Goal: Task Accomplishment & Management: Use online tool/utility

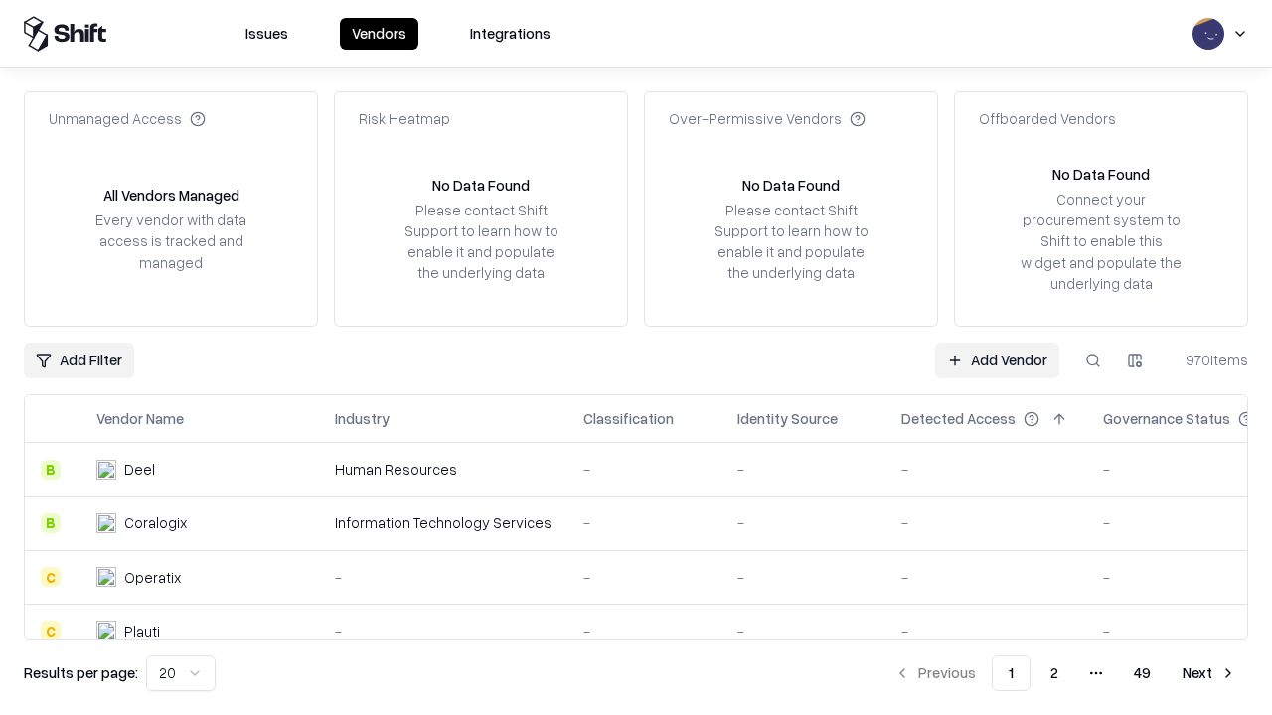
click at [997, 360] on link "Add Vendor" at bounding box center [997, 361] width 124 height 36
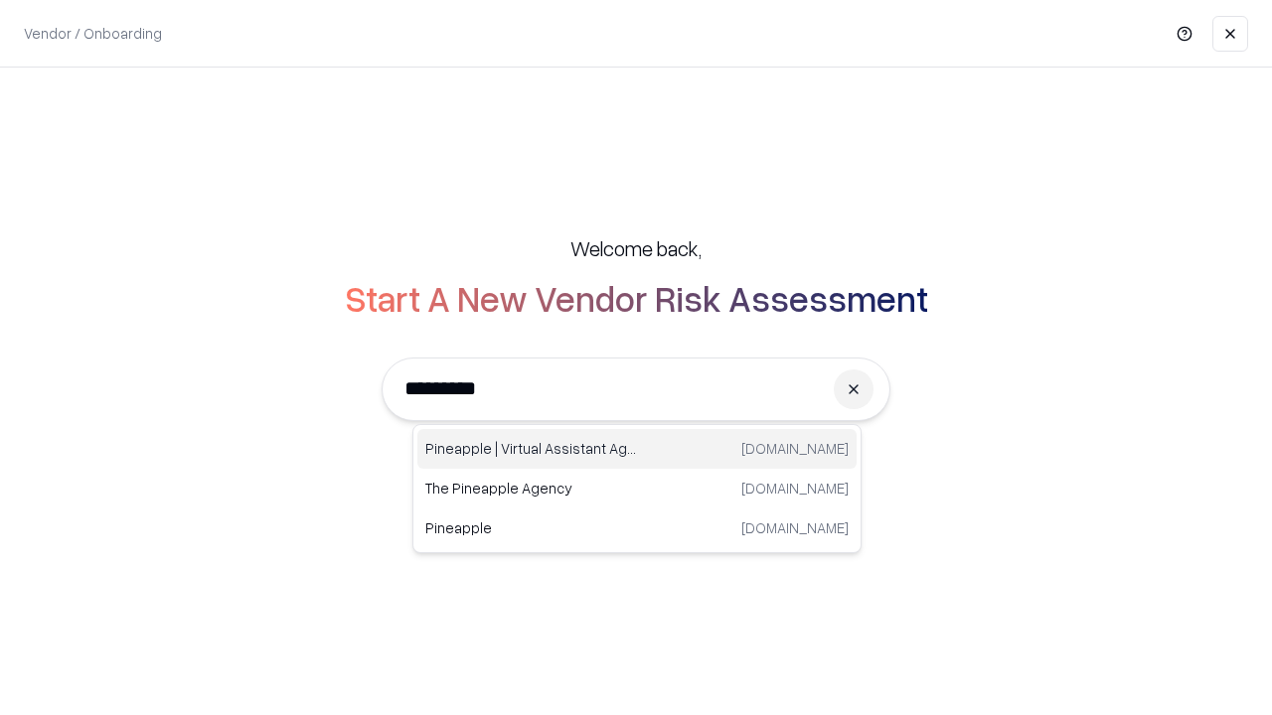
click at [637, 449] on div "Pineapple | Virtual Assistant Agency [DOMAIN_NAME]" at bounding box center [636, 449] width 439 height 40
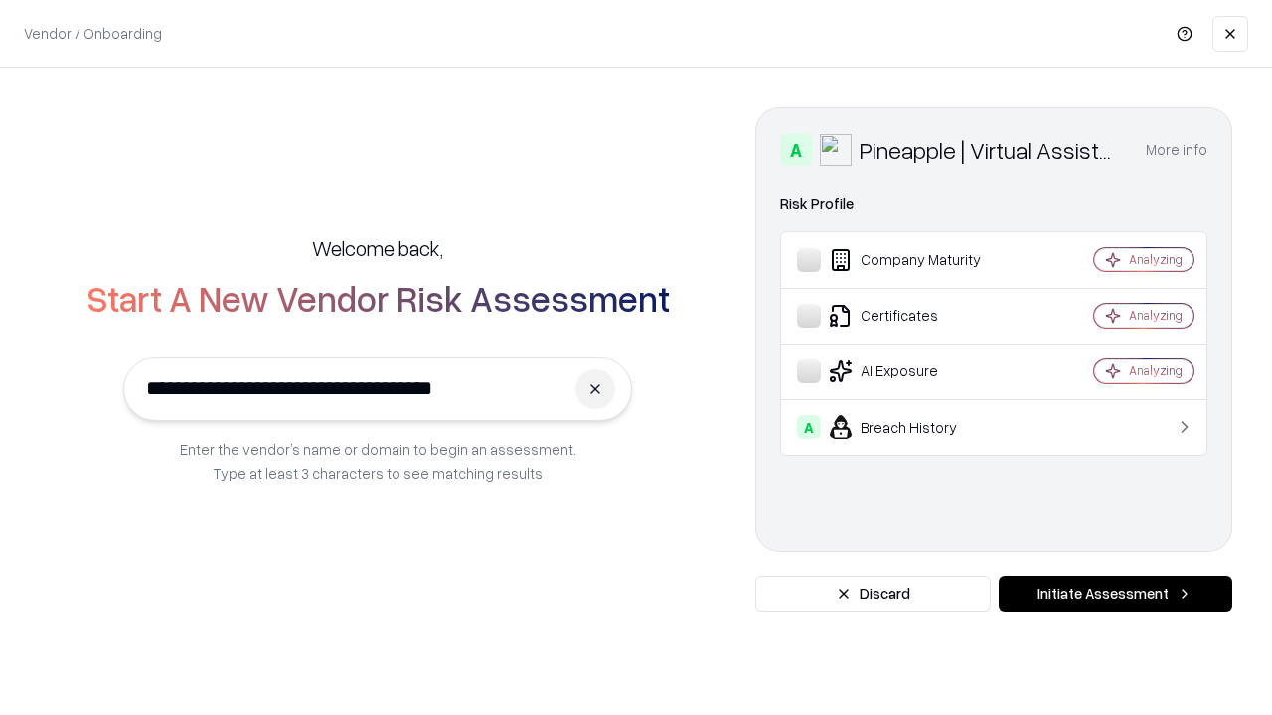
type input "**********"
click at [1115, 594] on button "Initiate Assessment" at bounding box center [1116, 594] width 234 height 36
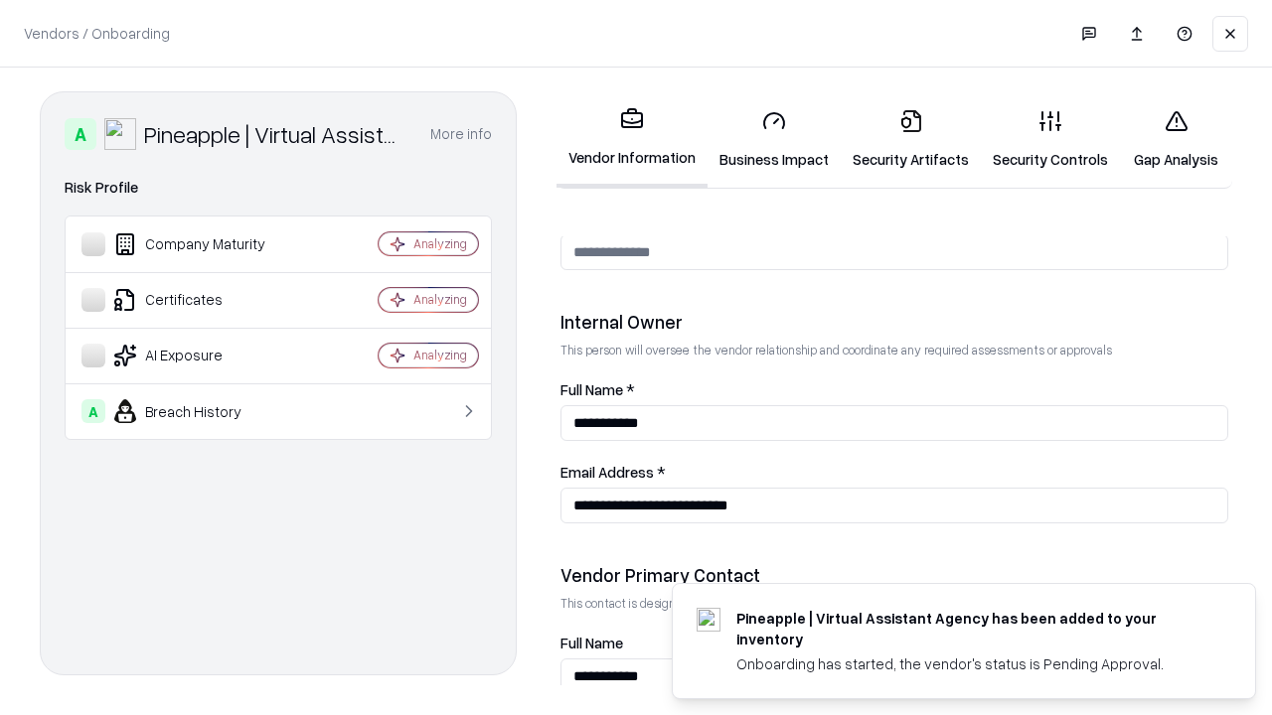
scroll to position [1029, 0]
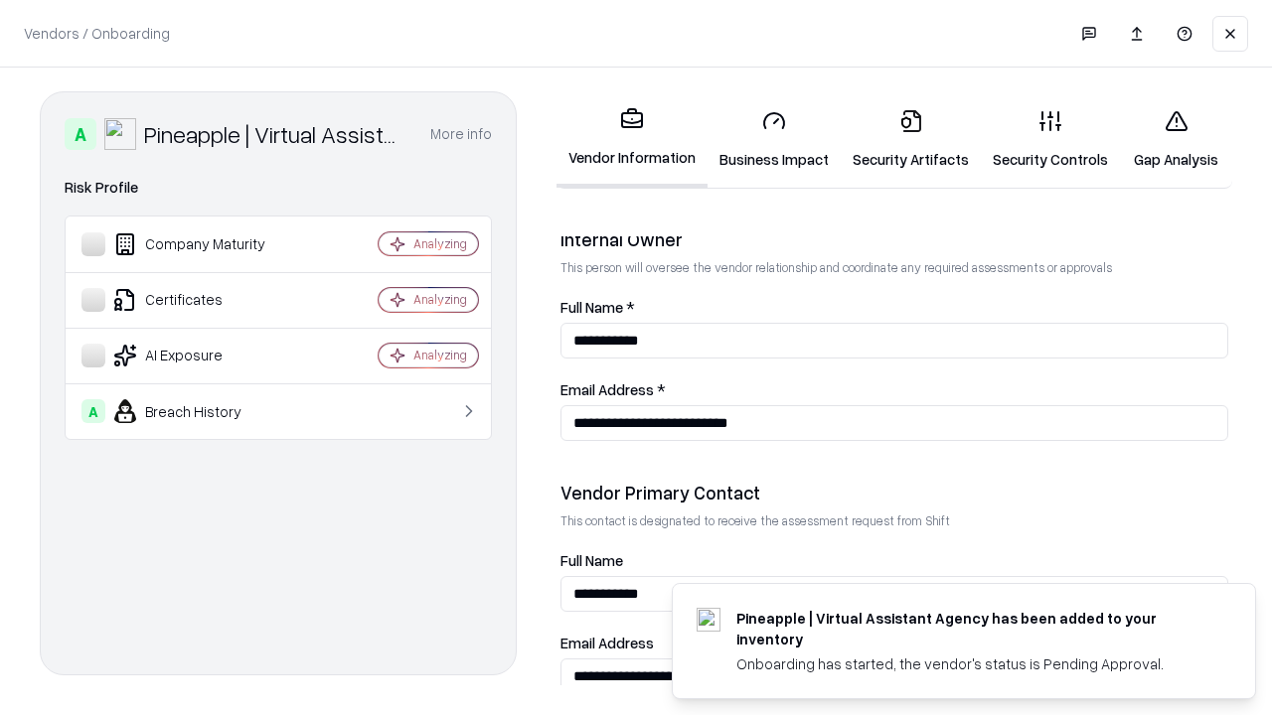
click at [774, 139] on link "Business Impact" at bounding box center [774, 139] width 133 height 92
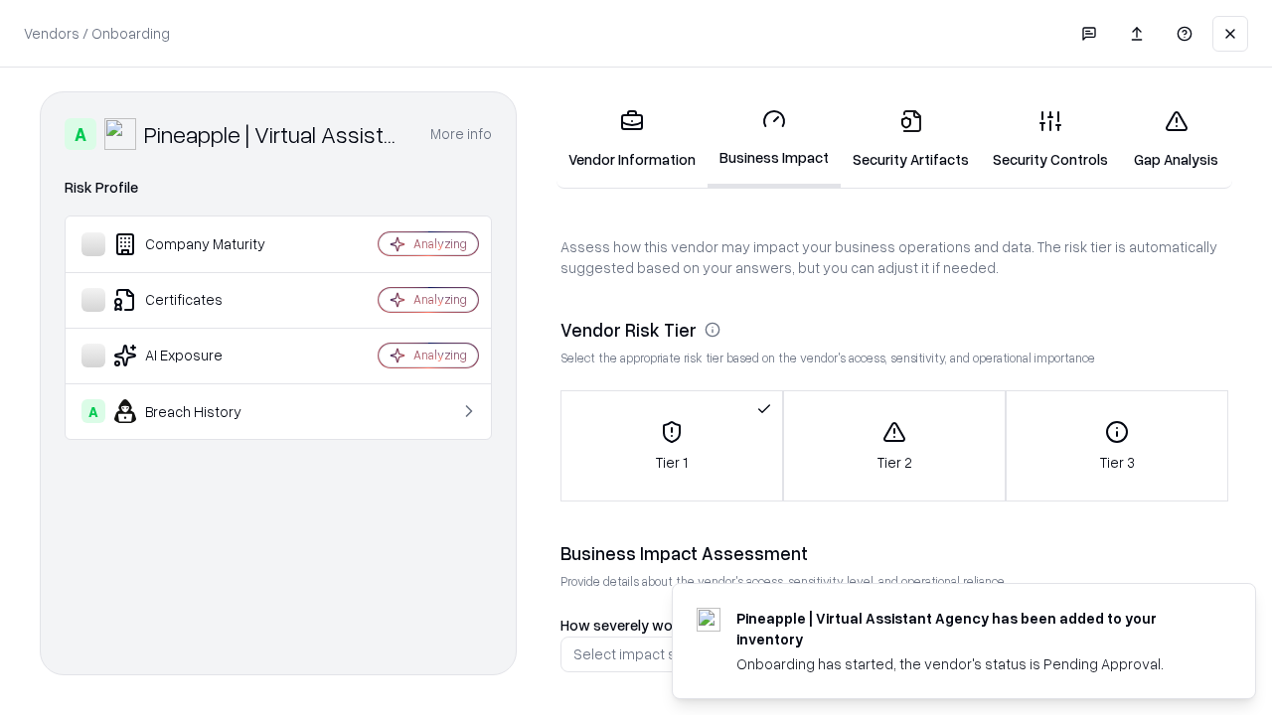
click at [910, 139] on link "Security Artifacts" at bounding box center [911, 139] width 140 height 92
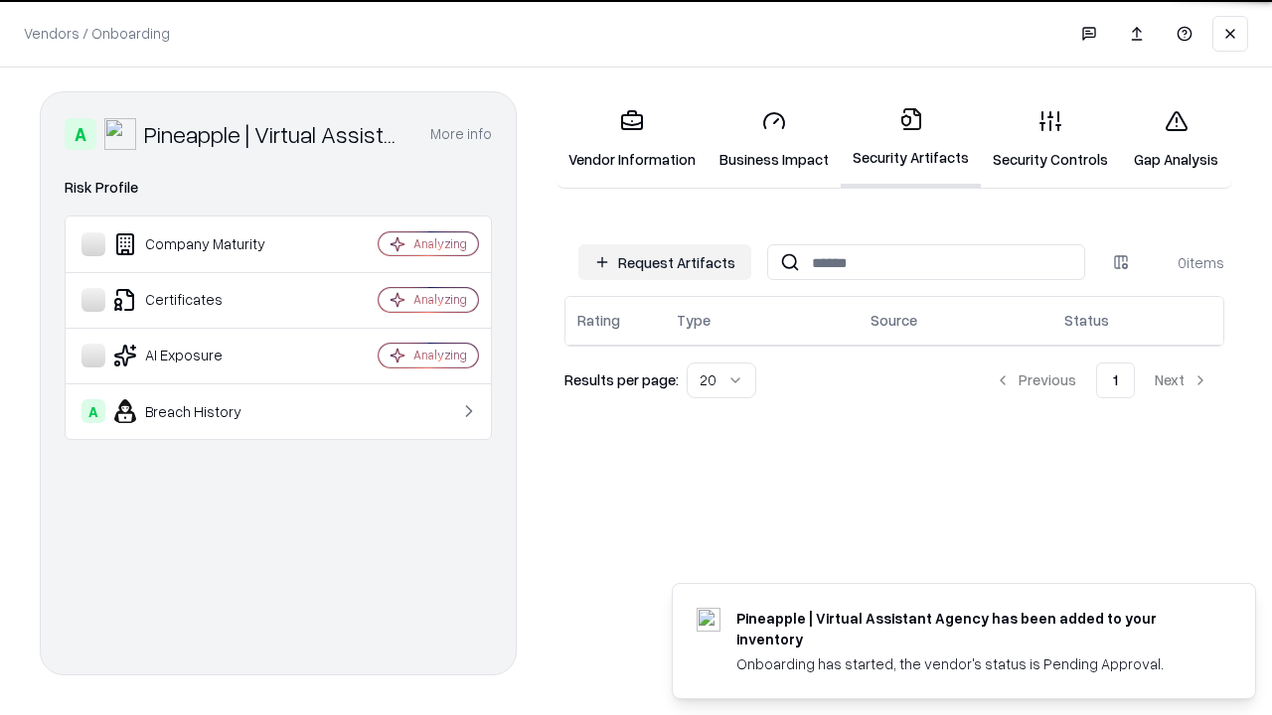
click at [665, 260] on button "Request Artifacts" at bounding box center [664, 262] width 173 height 36
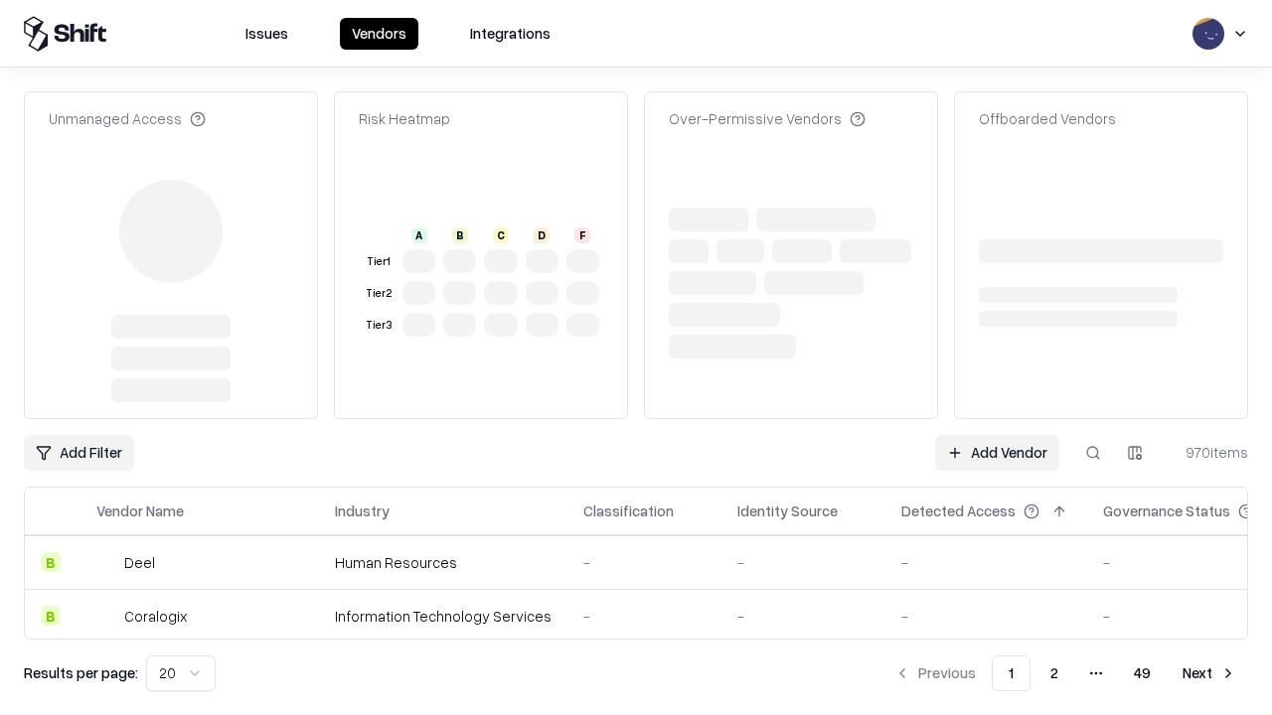
click at [997, 435] on link "Add Vendor" at bounding box center [997, 453] width 124 height 36
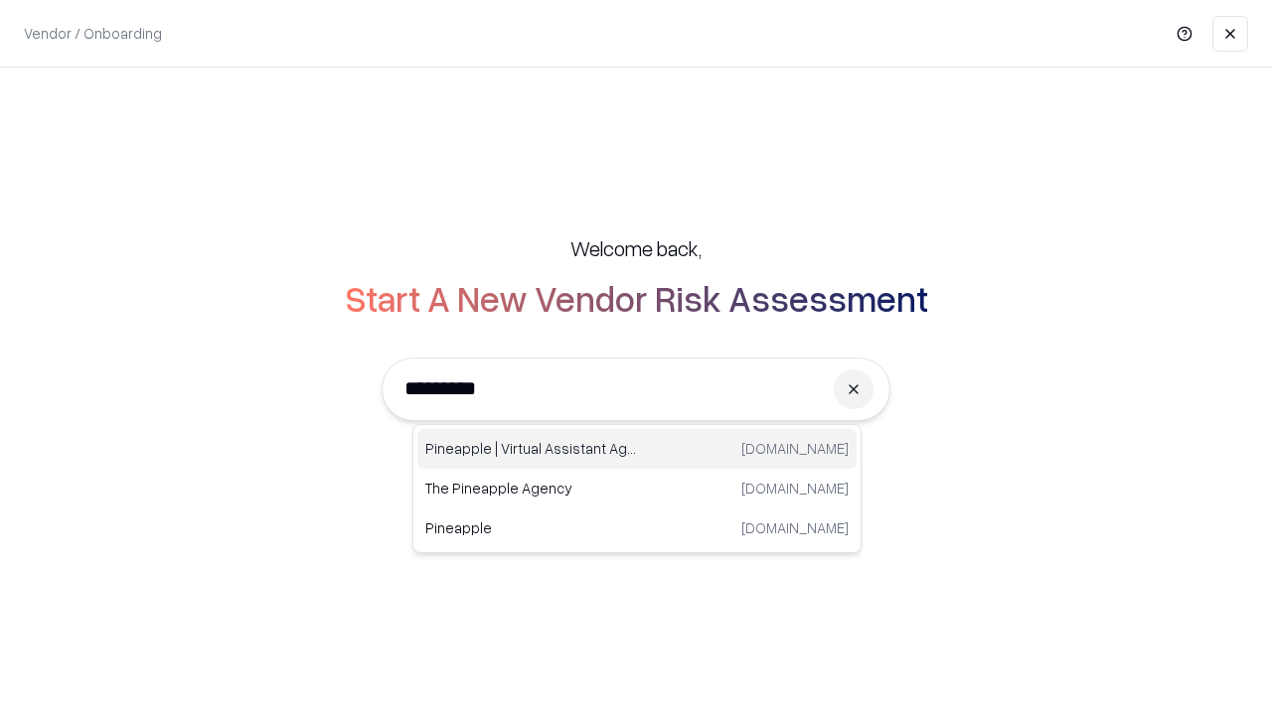
click at [637, 449] on div "Pineapple | Virtual Assistant Agency [DOMAIN_NAME]" at bounding box center [636, 449] width 439 height 40
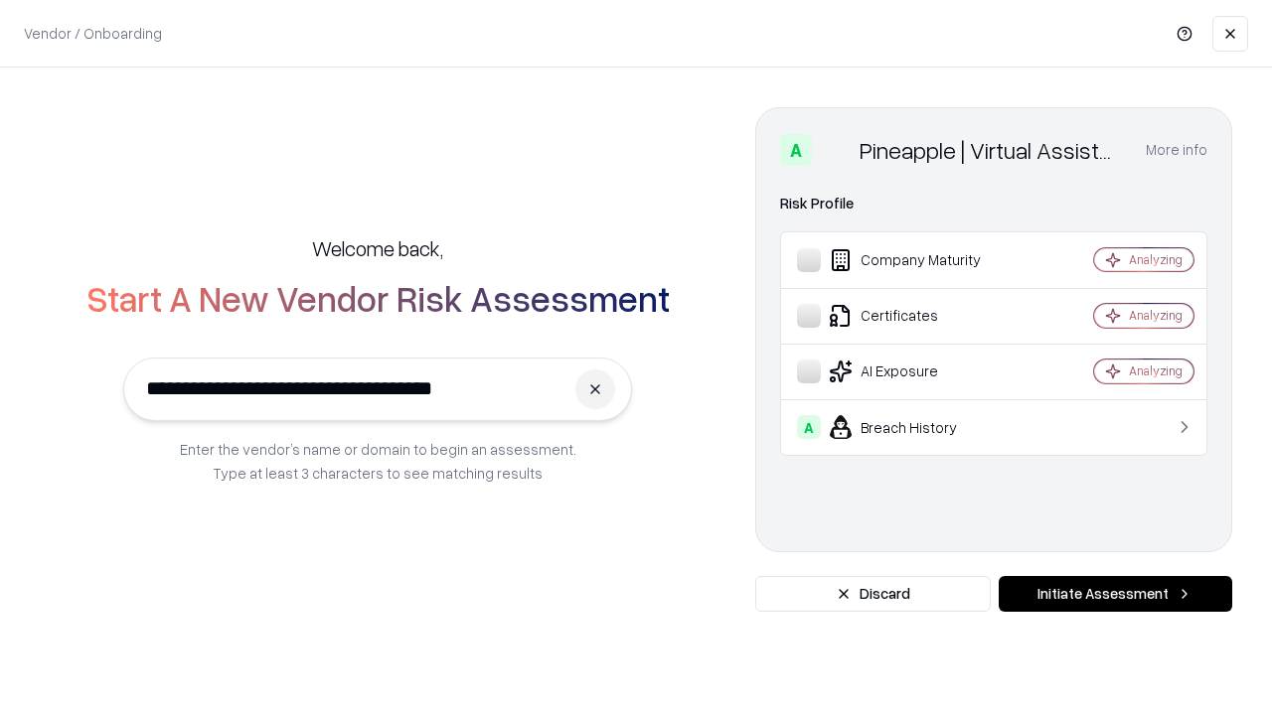
type input "**********"
click at [1115, 594] on button "Initiate Assessment" at bounding box center [1116, 594] width 234 height 36
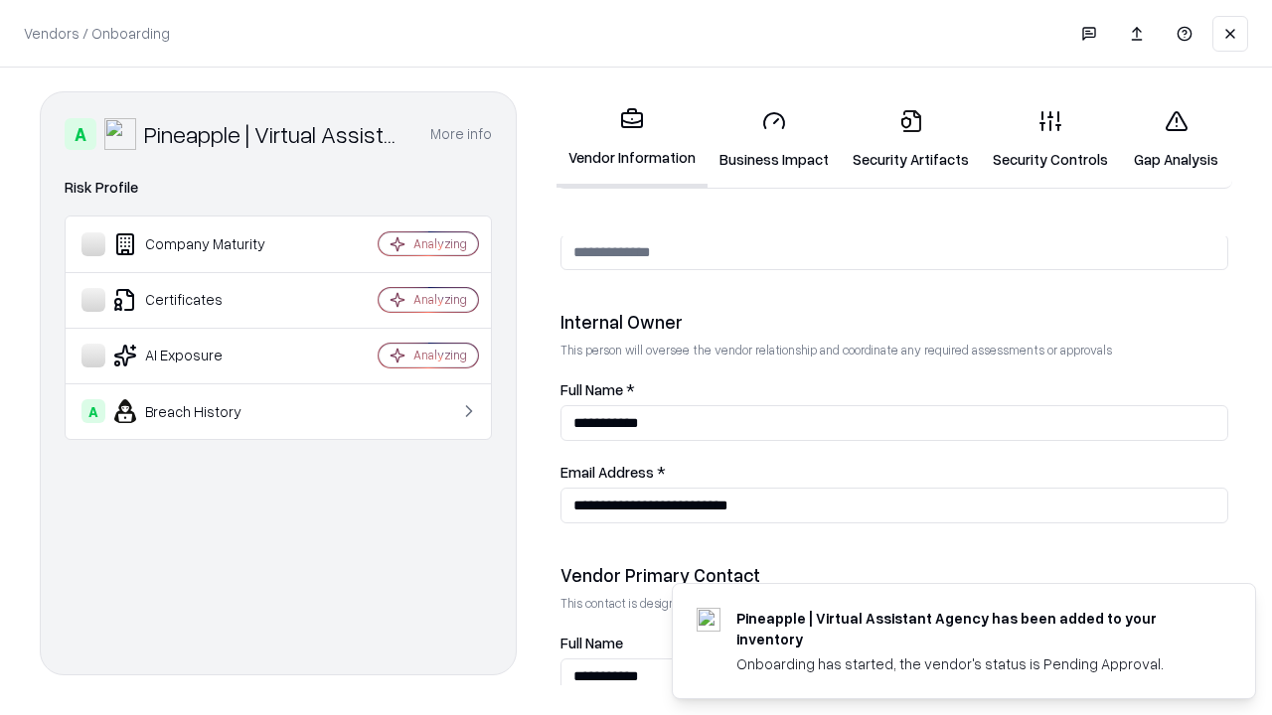
scroll to position [1029, 0]
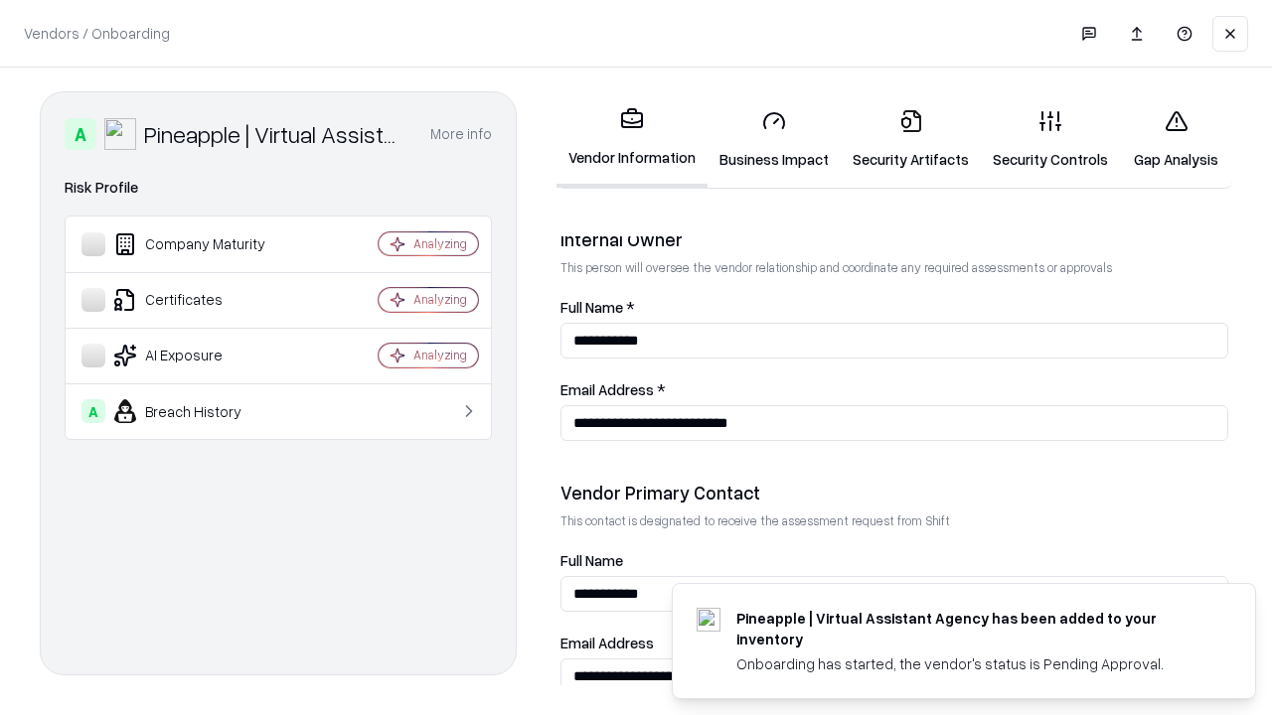
click at [1176, 139] on link "Gap Analysis" at bounding box center [1176, 139] width 112 height 92
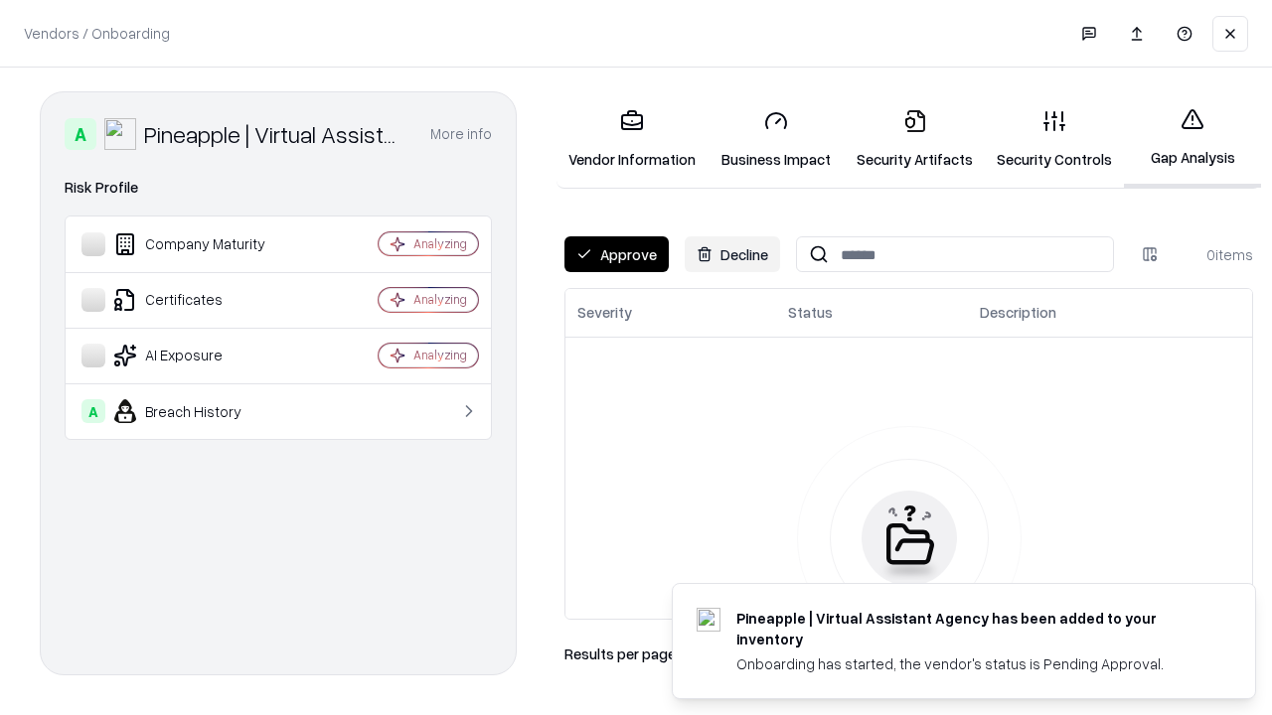
click at [616, 254] on button "Approve" at bounding box center [616, 255] width 104 height 36
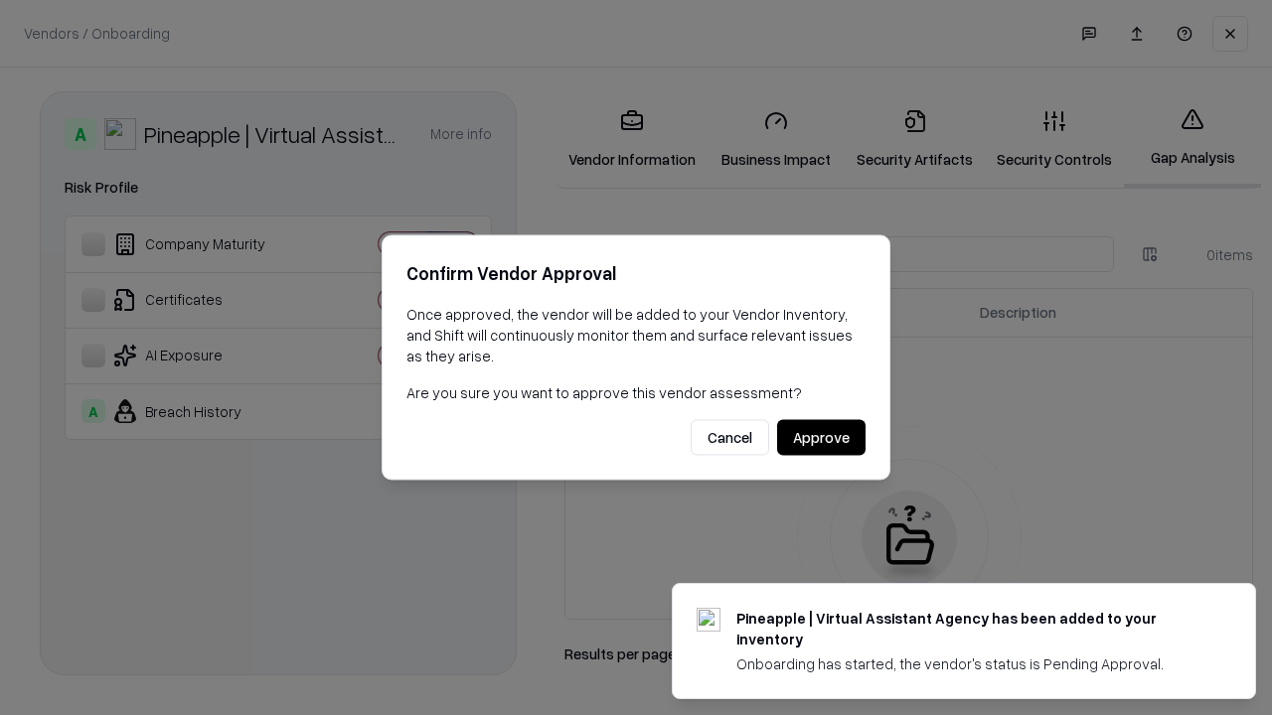
click at [821, 437] on button "Approve" at bounding box center [821, 438] width 88 height 36
